Goal: Information Seeking & Learning: Learn about a topic

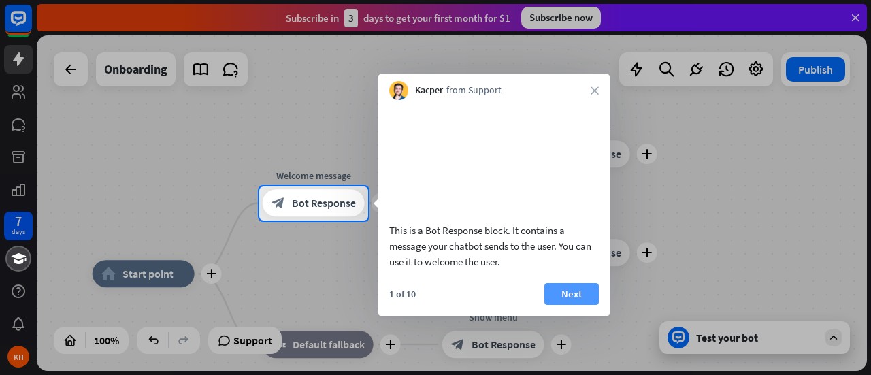
click at [570, 305] on button "Next" at bounding box center [571, 294] width 54 height 22
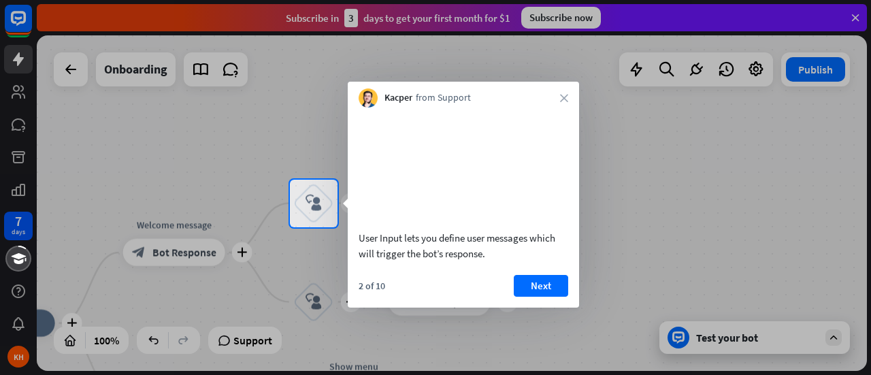
click at [718, 338] on div at bounding box center [435, 301] width 871 height 148
click at [533, 297] on button "Next" at bounding box center [541, 286] width 54 height 22
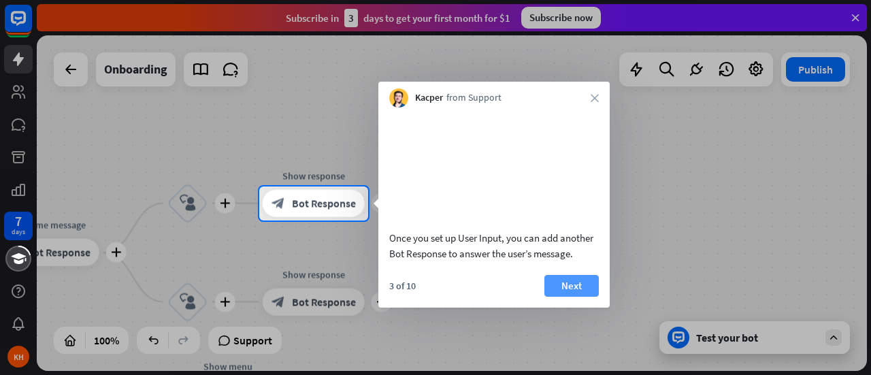
click at [571, 297] on button "Next" at bounding box center [571, 286] width 54 height 22
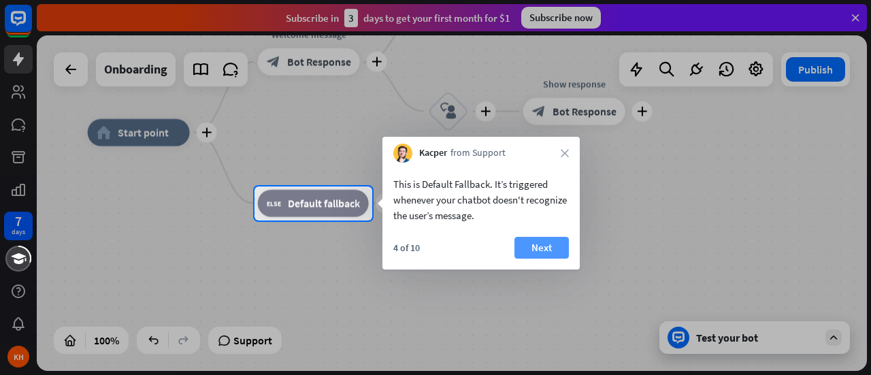
click at [542, 250] on button "Next" at bounding box center [541, 248] width 54 height 22
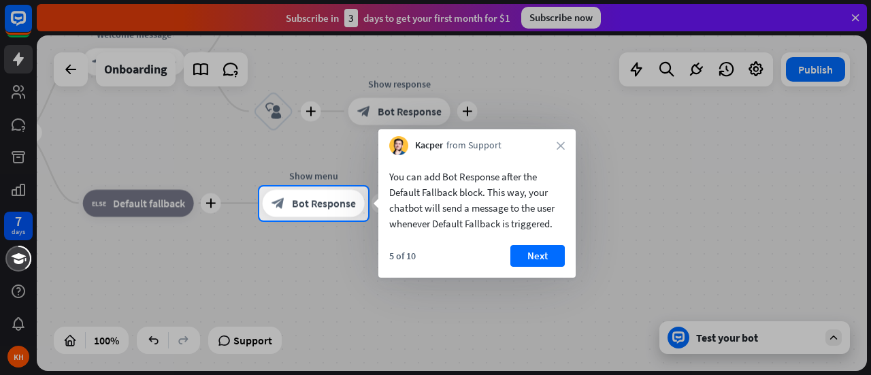
click at [542, 250] on button "Next" at bounding box center [537, 256] width 54 height 22
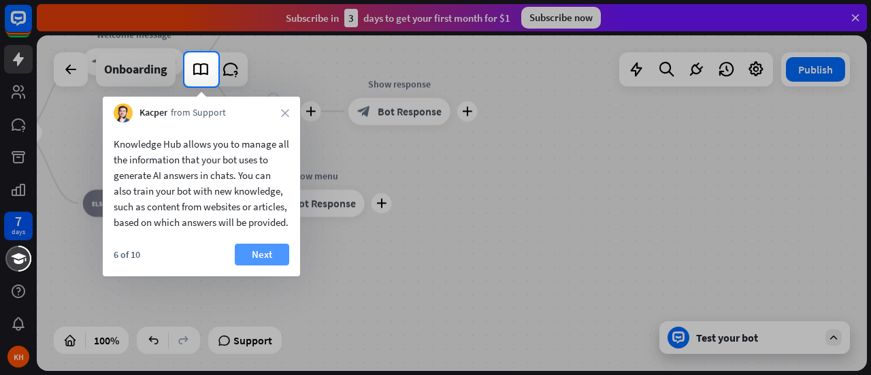
click at [266, 265] on button "Next" at bounding box center [262, 255] width 54 height 22
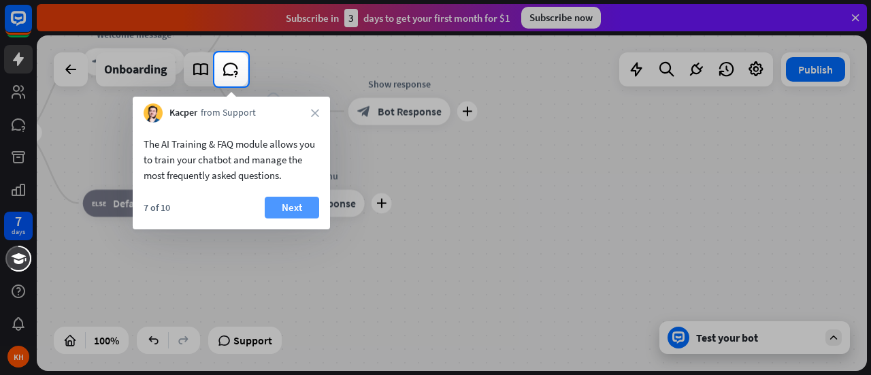
click at [295, 208] on button "Next" at bounding box center [292, 208] width 54 height 22
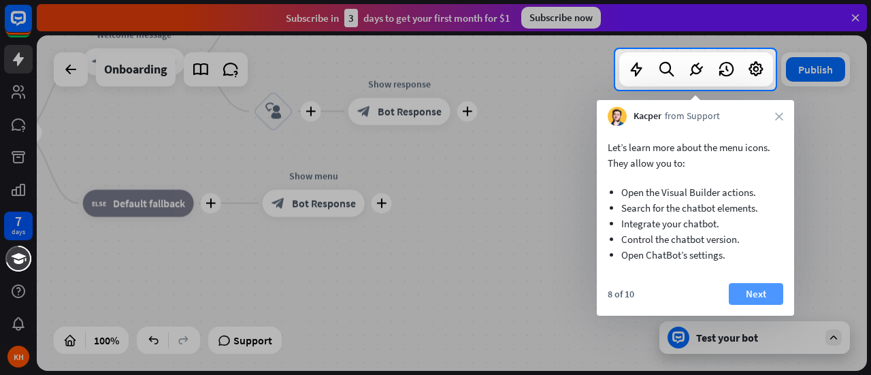
click at [749, 289] on button "Next" at bounding box center [756, 294] width 54 height 22
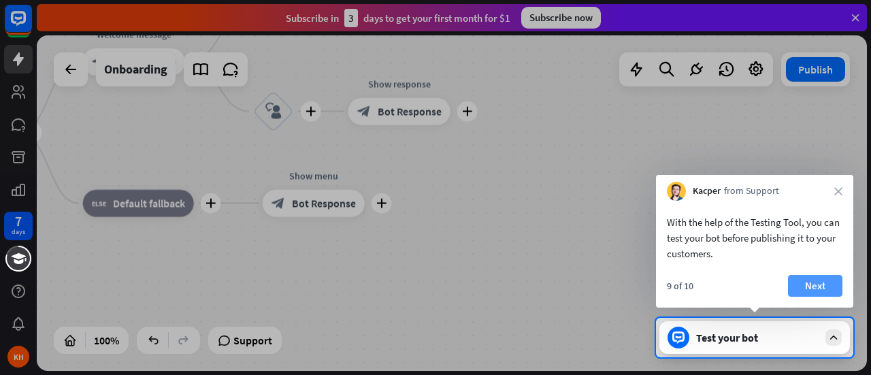
click at [813, 287] on button "Next" at bounding box center [815, 286] width 54 height 22
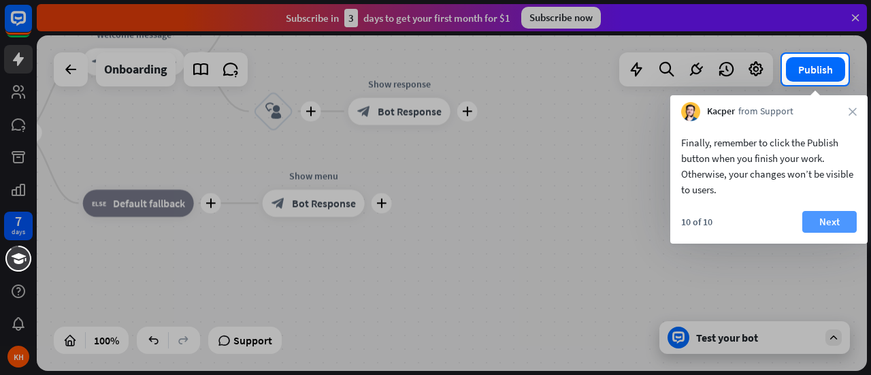
click at [832, 222] on button "Next" at bounding box center [829, 222] width 54 height 22
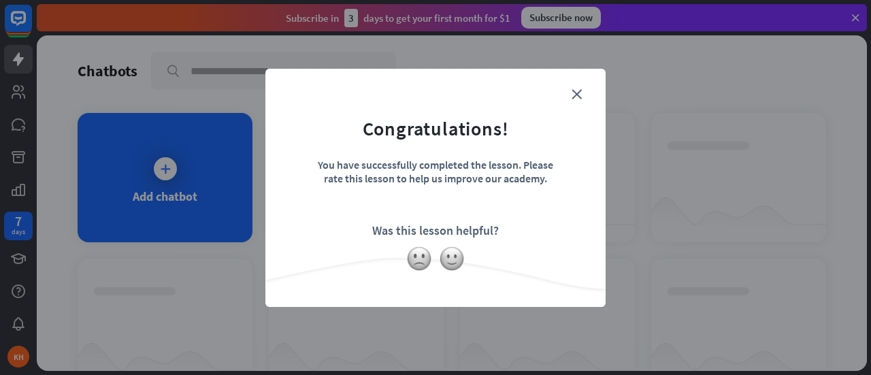
click at [159, 167] on div "close Congratulations! You have successfully completed the lesson. Please rate …" at bounding box center [435, 187] width 871 height 375
click at [570, 92] on form "Congratulations! You have successfully completed the lesson. Please rate this l…" at bounding box center [435, 167] width 306 height 163
drag, startPoint x: 570, startPoint y: 92, endPoint x: 546, endPoint y: 99, distance: 25.6
click at [546, 99] on form "Congratulations! You have successfully completed the lesson. Please rate this l…" at bounding box center [435, 167] width 306 height 163
click at [582, 92] on form "Congratulations! You have successfully completed the lesson. Please rate this l…" at bounding box center [435, 167] width 306 height 163
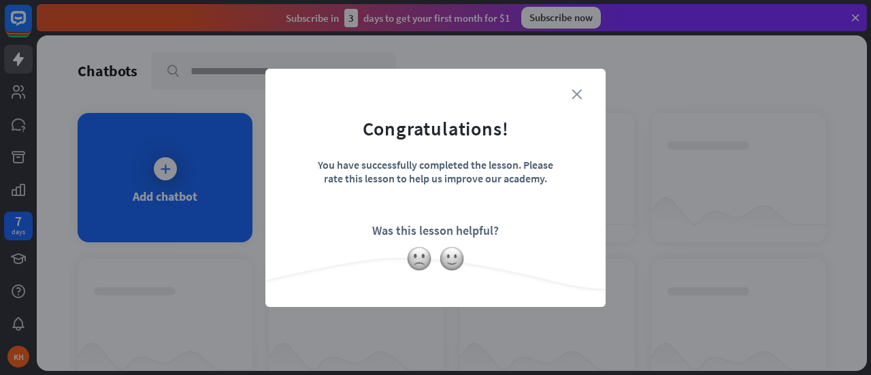
click at [578, 90] on icon "close" at bounding box center [577, 94] width 10 height 10
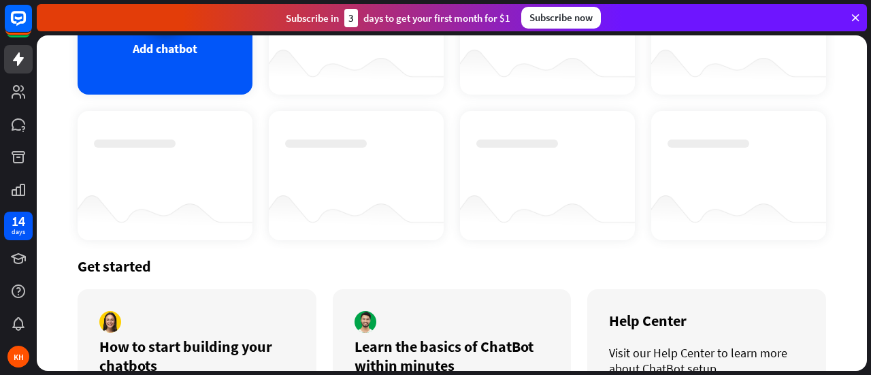
scroll to position [232, 0]
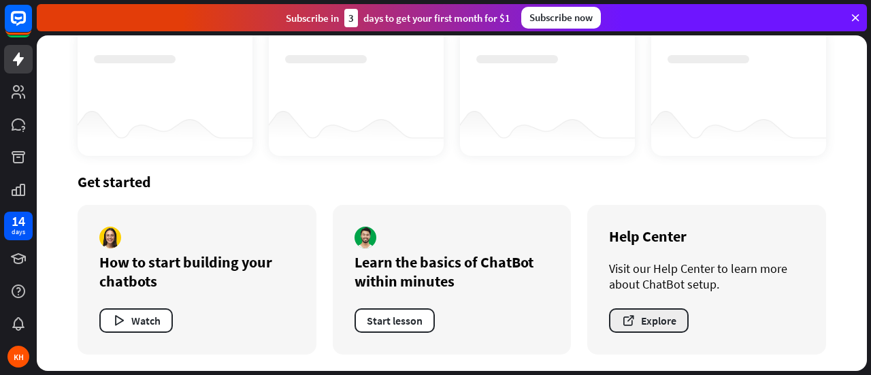
click at [640, 321] on button "Explore" at bounding box center [649, 320] width 80 height 24
